Goal: Check status: Check status

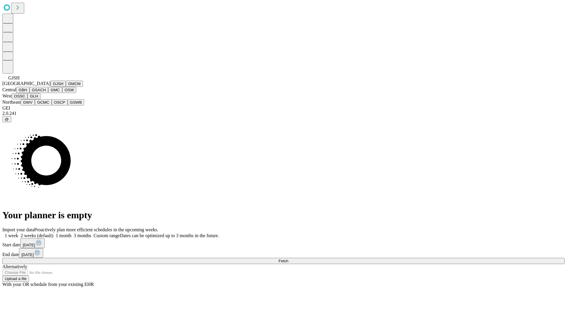
click at [50, 87] on button "GJSH" at bounding box center [57, 84] width 15 height 6
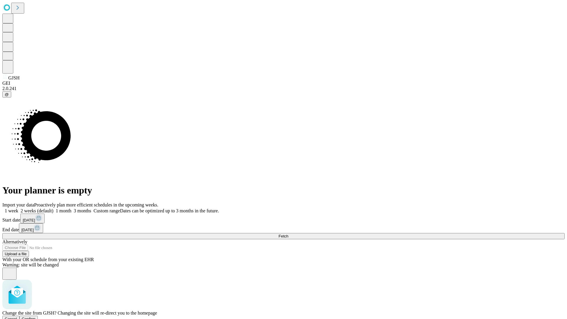
click at [36, 317] on span "Confirm" at bounding box center [29, 319] width 14 height 4
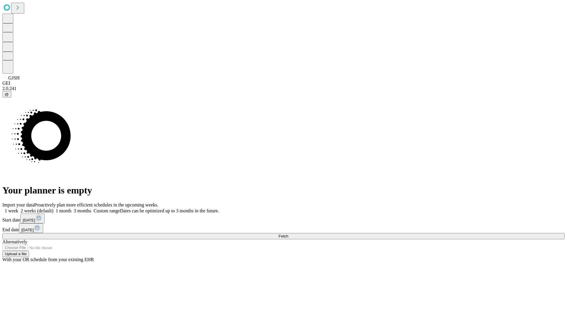
click at [53, 208] on label "2 weeks (default)" at bounding box center [35, 210] width 35 height 5
click at [288, 234] on span "Fetch" at bounding box center [283, 236] width 10 height 4
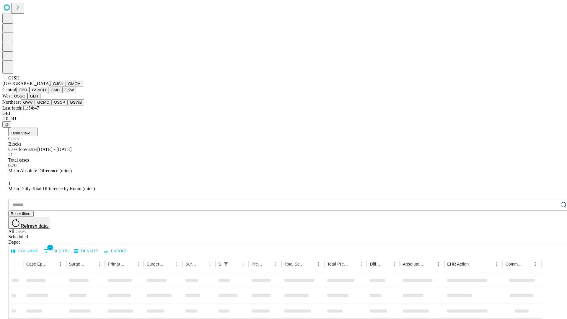
click at [66, 87] on button "GMCM" at bounding box center [74, 84] width 17 height 6
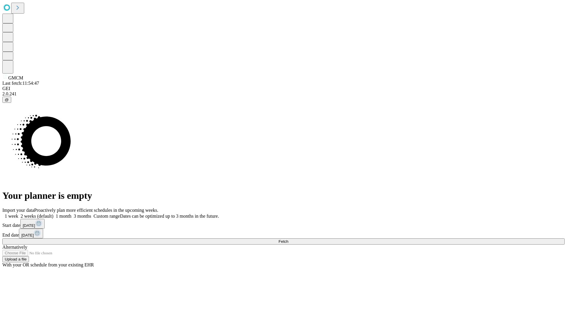
click at [53, 214] on label "2 weeks (default)" at bounding box center [35, 216] width 35 height 5
click at [288, 239] on span "Fetch" at bounding box center [283, 241] width 10 height 4
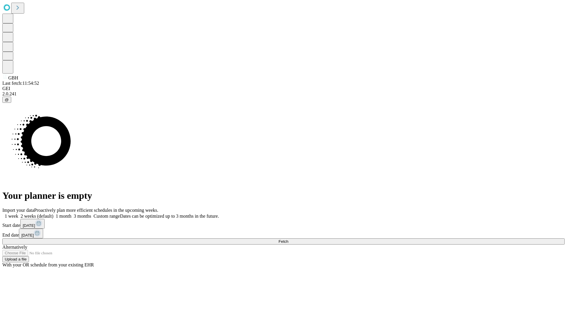
click at [288, 239] on span "Fetch" at bounding box center [283, 241] width 10 height 4
click at [53, 214] on label "2 weeks (default)" at bounding box center [35, 216] width 35 height 5
click at [288, 239] on span "Fetch" at bounding box center [283, 241] width 10 height 4
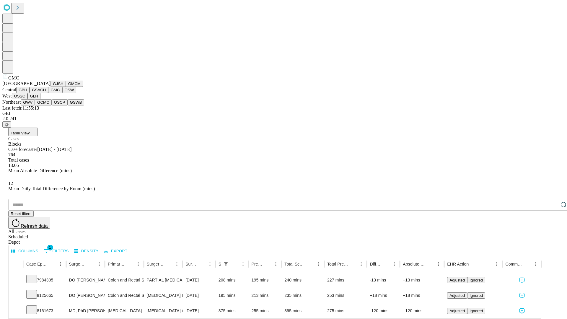
click at [62, 93] on button "OSW" at bounding box center [69, 90] width 14 height 6
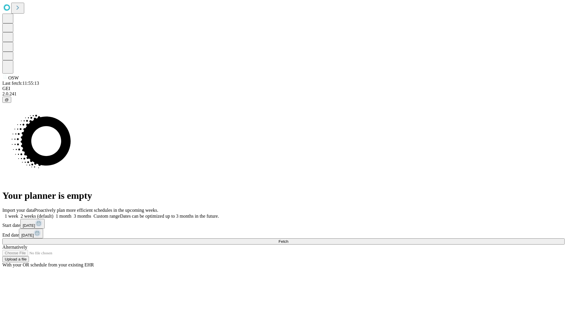
click at [53, 214] on label "2 weeks (default)" at bounding box center [35, 216] width 35 height 5
click at [288, 239] on span "Fetch" at bounding box center [283, 241] width 10 height 4
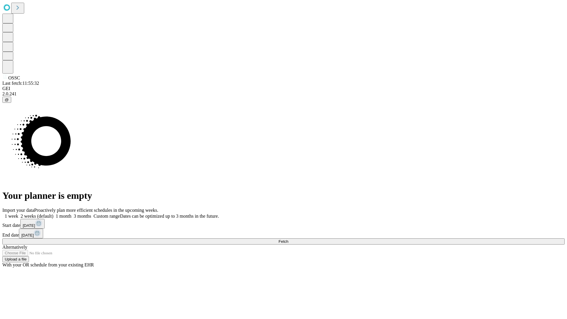
click at [288, 239] on span "Fetch" at bounding box center [283, 241] width 10 height 4
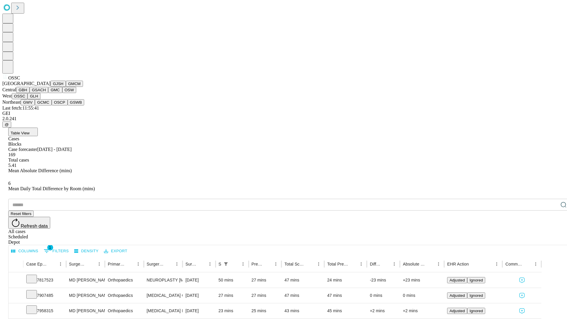
click at [40, 99] on button "GLH" at bounding box center [33, 96] width 13 height 6
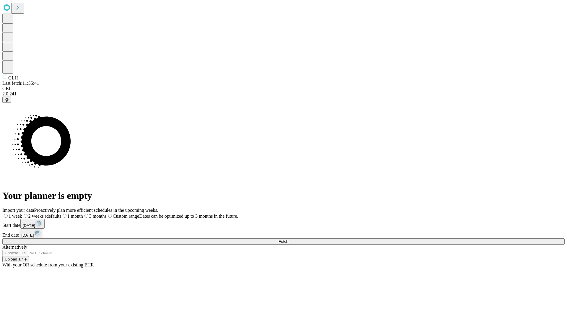
click at [61, 214] on label "2 weeks (default)" at bounding box center [41, 216] width 39 height 5
click at [288, 239] on span "Fetch" at bounding box center [283, 241] width 10 height 4
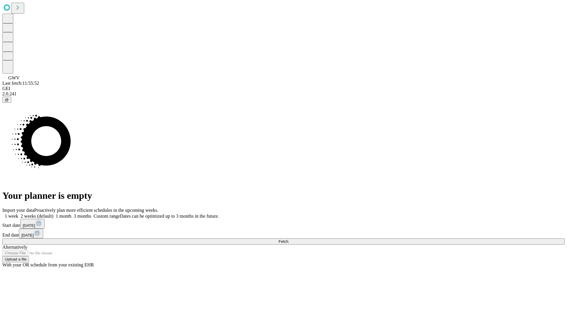
click at [53, 214] on label "2 weeks (default)" at bounding box center [35, 216] width 35 height 5
click at [288, 239] on span "Fetch" at bounding box center [283, 241] width 10 height 4
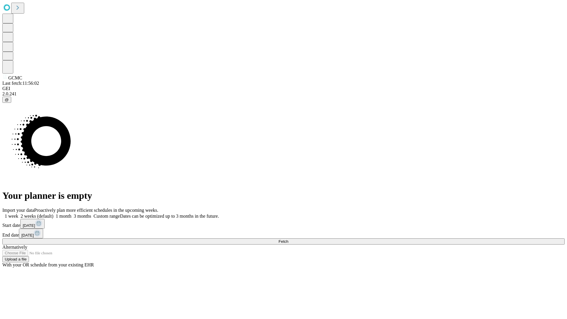
click at [53, 214] on label "2 weeks (default)" at bounding box center [35, 216] width 35 height 5
click at [288, 239] on span "Fetch" at bounding box center [283, 241] width 10 height 4
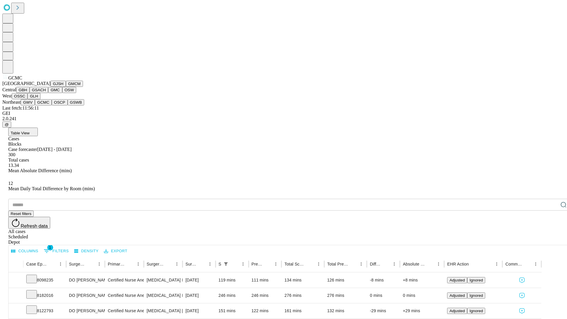
click at [52, 105] on button "OSCP" at bounding box center [60, 102] width 16 height 6
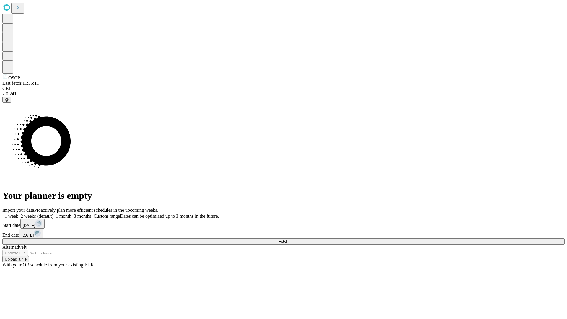
click at [53, 214] on label "2 weeks (default)" at bounding box center [35, 216] width 35 height 5
click at [288, 239] on span "Fetch" at bounding box center [283, 241] width 10 height 4
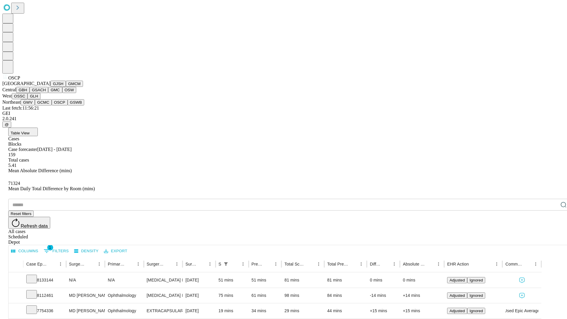
click at [68, 105] on button "GSWB" at bounding box center [76, 102] width 17 height 6
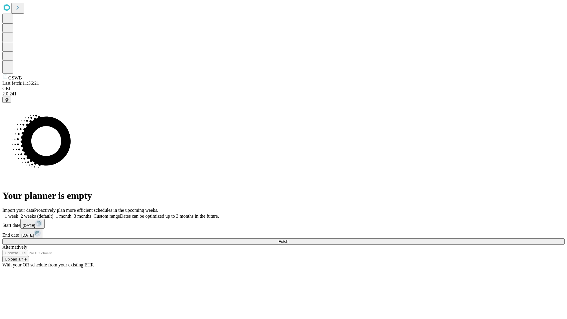
click at [53, 214] on label "2 weeks (default)" at bounding box center [35, 216] width 35 height 5
click at [288, 239] on span "Fetch" at bounding box center [283, 241] width 10 height 4
